Goal: Transaction & Acquisition: Purchase product/service

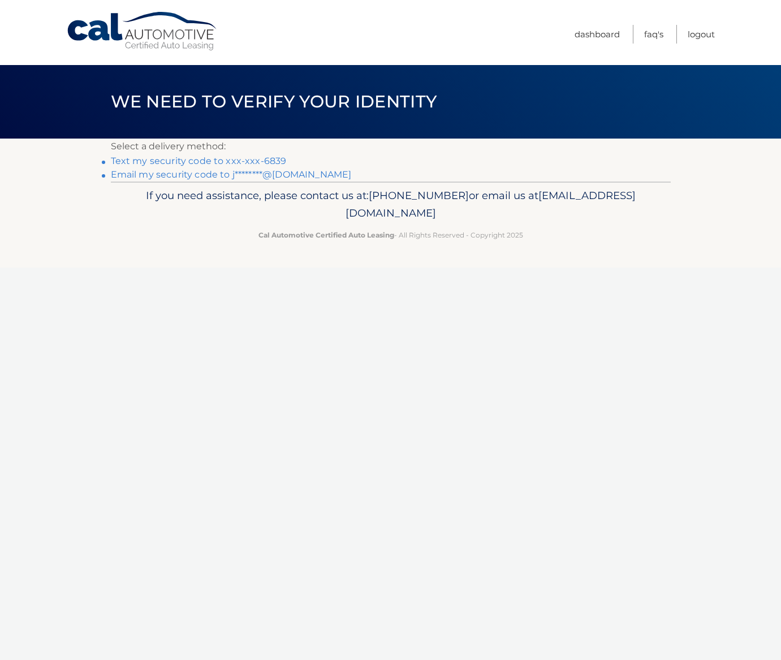
click at [189, 161] on link "Text my security code to xxx-xxx-6839" at bounding box center [199, 161] width 176 height 11
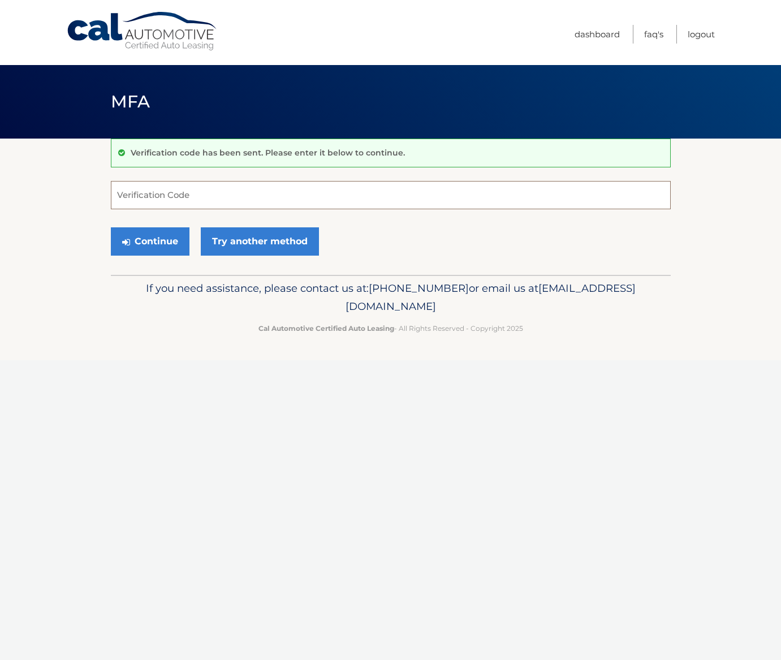
click at [196, 197] on input "Verification Code" at bounding box center [391, 195] width 560 height 28
type input "158290"
click at [154, 238] on button "Continue" at bounding box center [150, 241] width 79 height 28
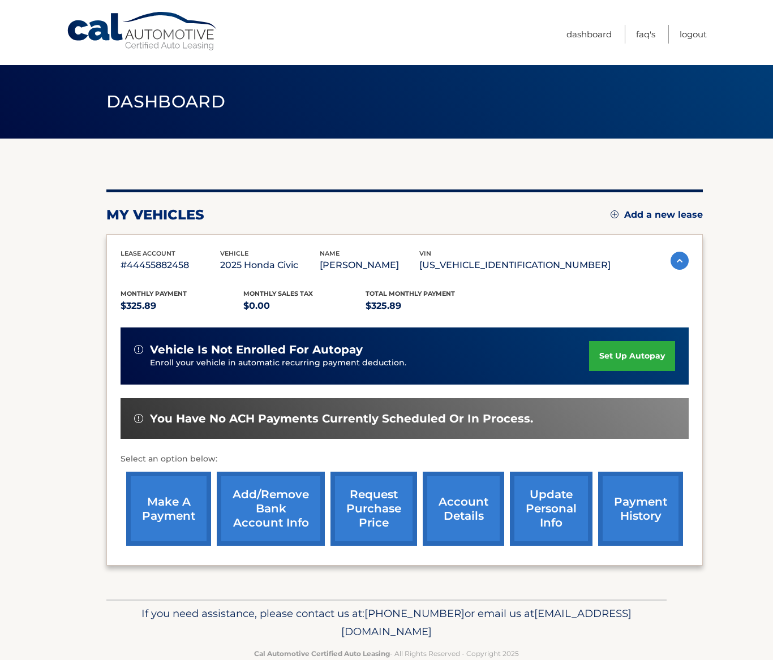
click at [169, 505] on link "make a payment" at bounding box center [168, 509] width 85 height 74
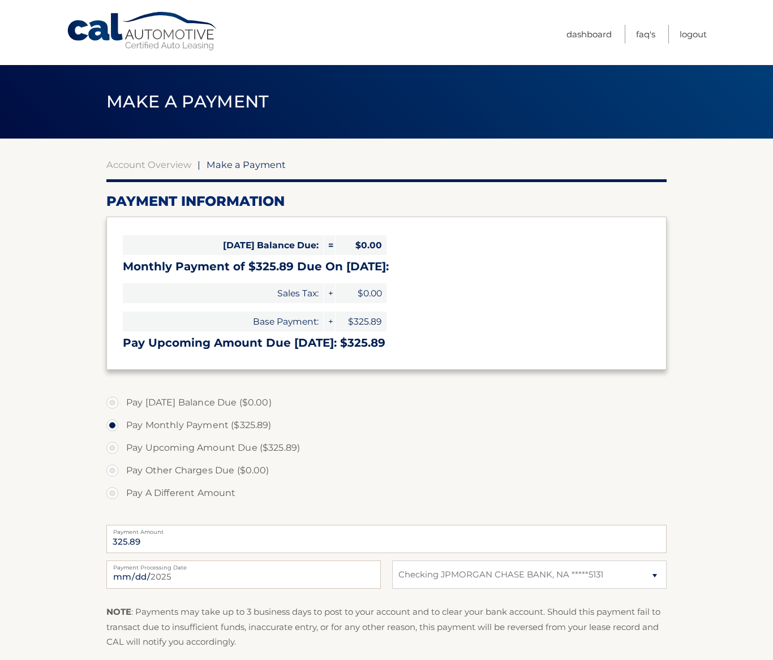
select select "M2YyNDJhYzItNjBmNy00OWYwLWI3ZmMtZDc1MGNlYTIwZTNm"
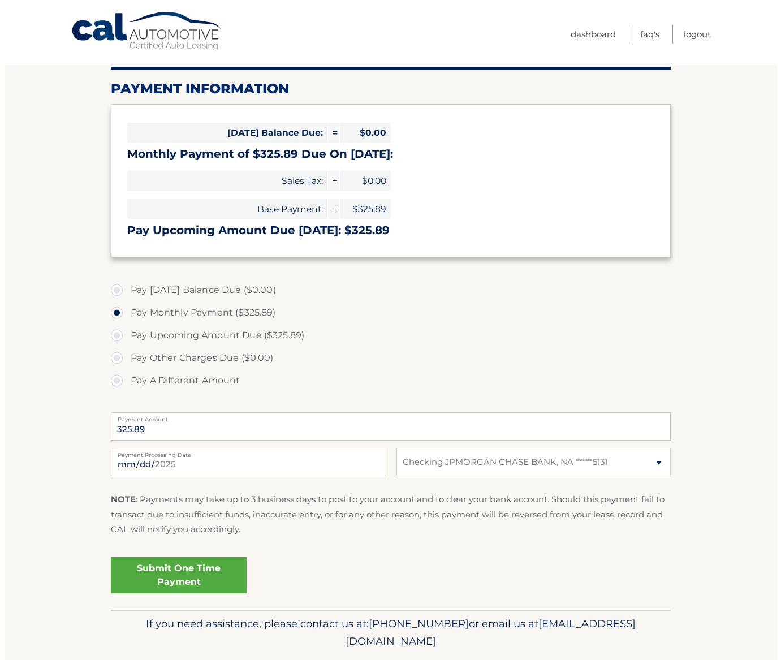
scroll to position [145, 0]
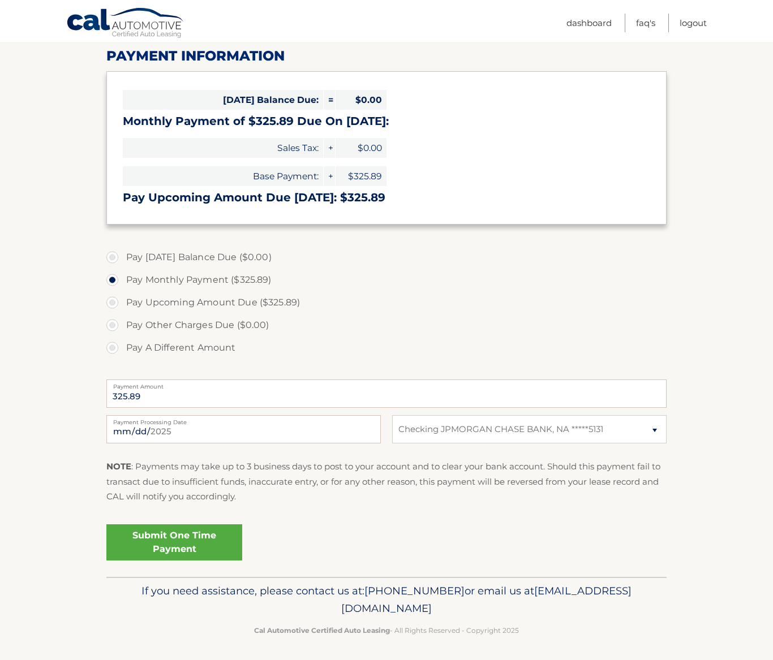
click at [167, 537] on link "Submit One Time Payment" at bounding box center [174, 542] width 136 height 36
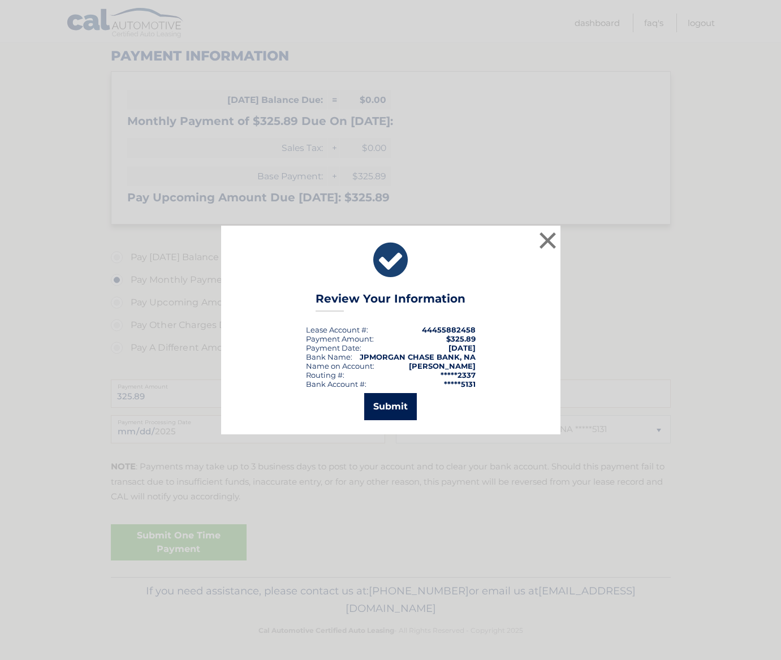
click at [387, 406] on button "Submit" at bounding box center [390, 406] width 53 height 27
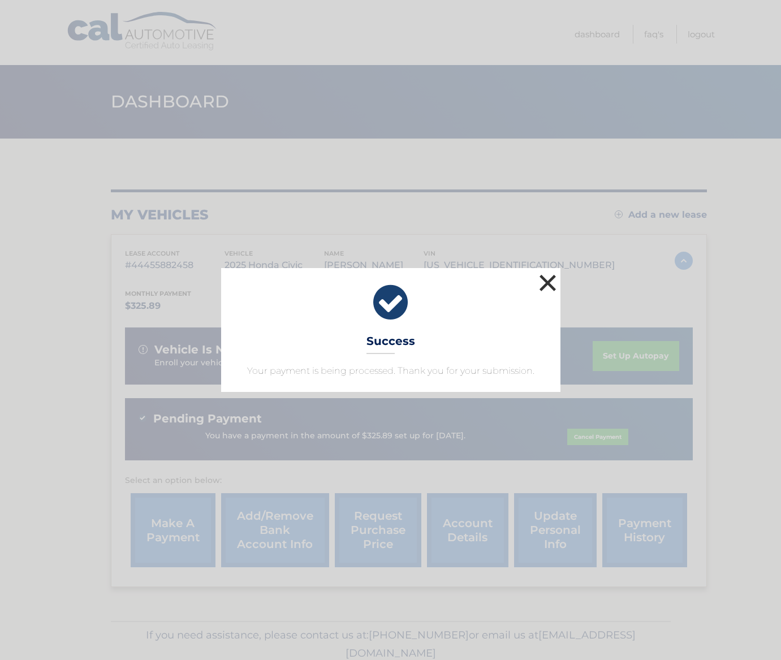
click at [551, 279] on button "×" at bounding box center [548, 282] width 23 height 23
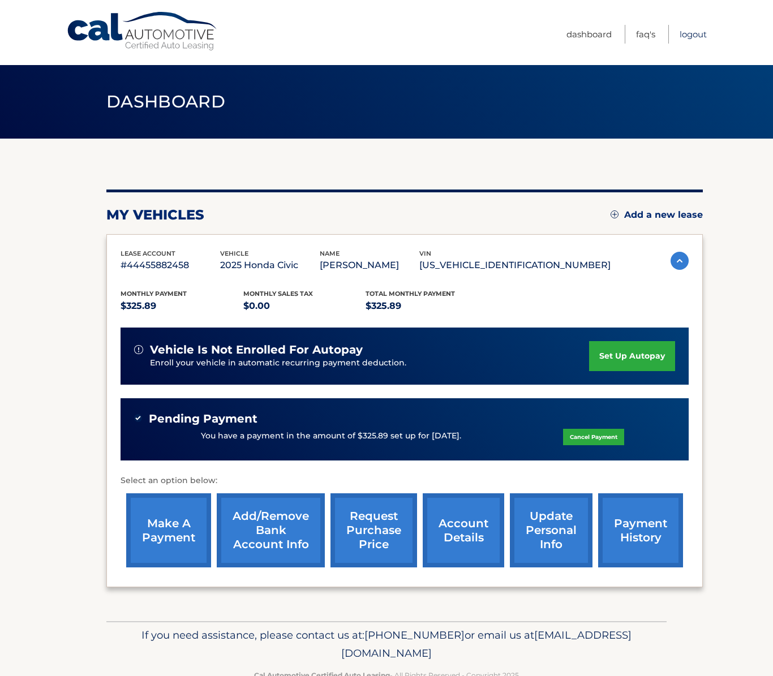
click at [689, 32] on link "Logout" at bounding box center [692, 34] width 27 height 19
